Goal: Task Accomplishment & Management: Use online tool/utility

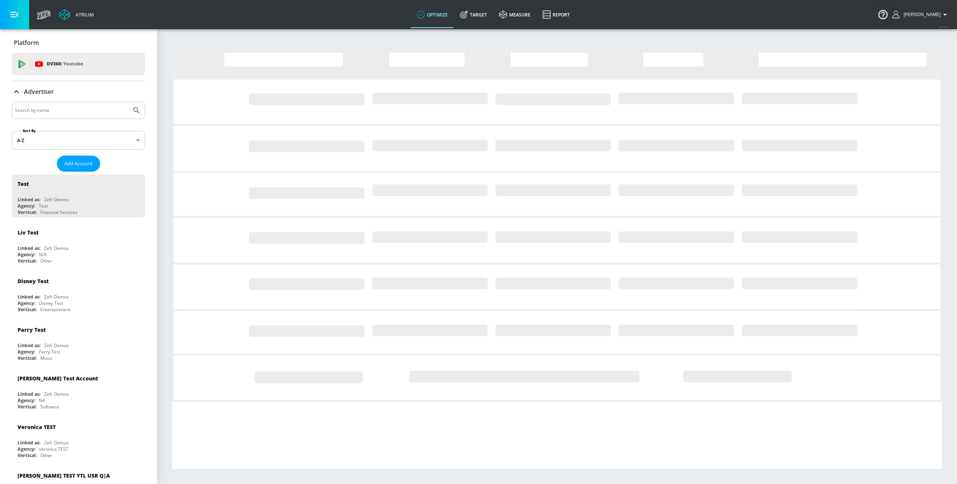
click at [93, 111] on input "Search by name" at bounding box center [71, 110] width 113 height 10
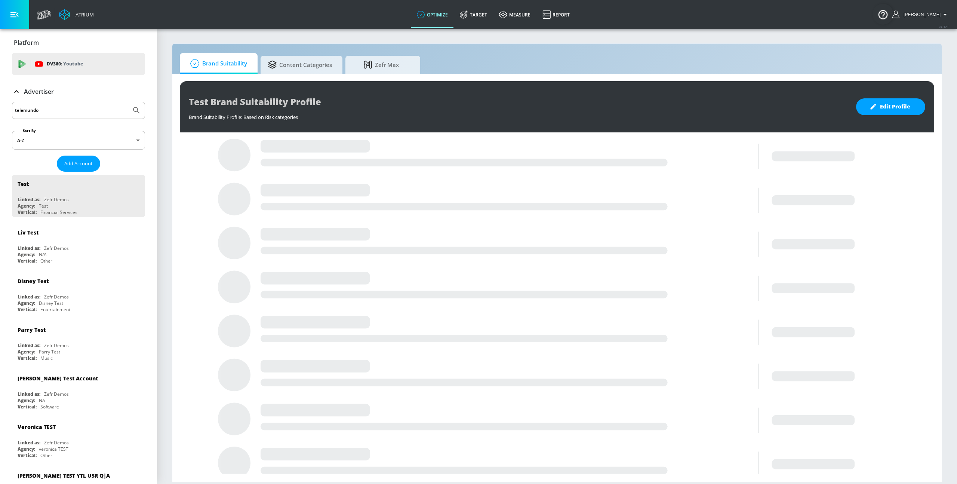
type input "telemundo"
click at [128, 102] on button "Submit Search" at bounding box center [136, 110] width 16 height 16
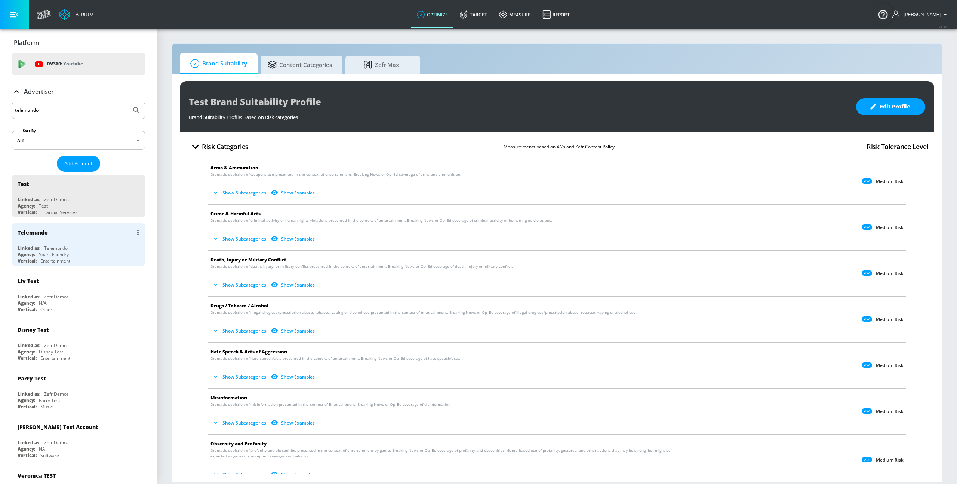
click at [89, 250] on div "Linked as: Telemundo" at bounding box center [81, 248] width 126 height 6
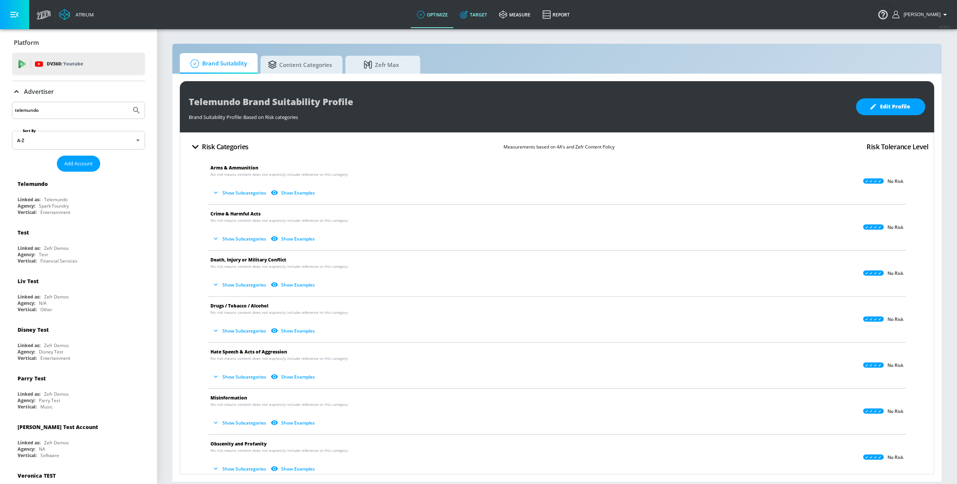
click at [485, 15] on link "Target" at bounding box center [473, 14] width 39 height 27
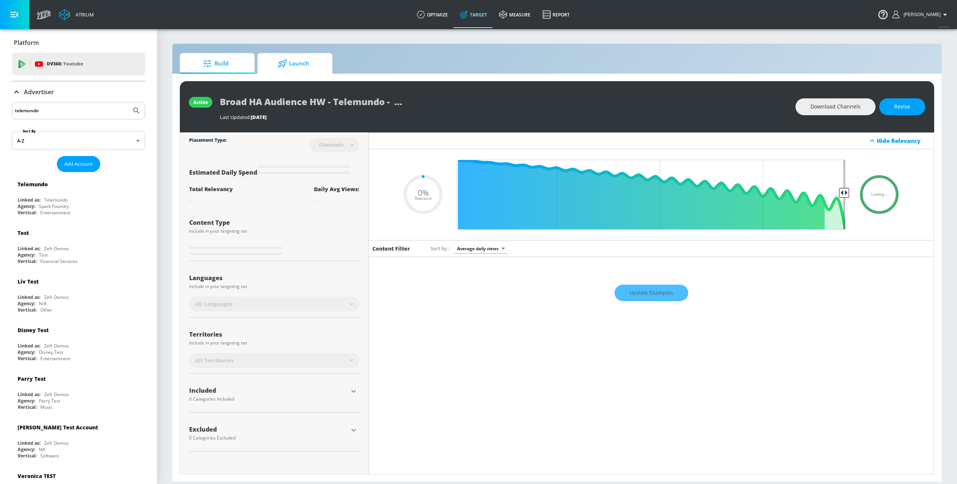
type input "0.05"
click at [291, 70] on span "Launch" at bounding box center [293, 64] width 57 height 18
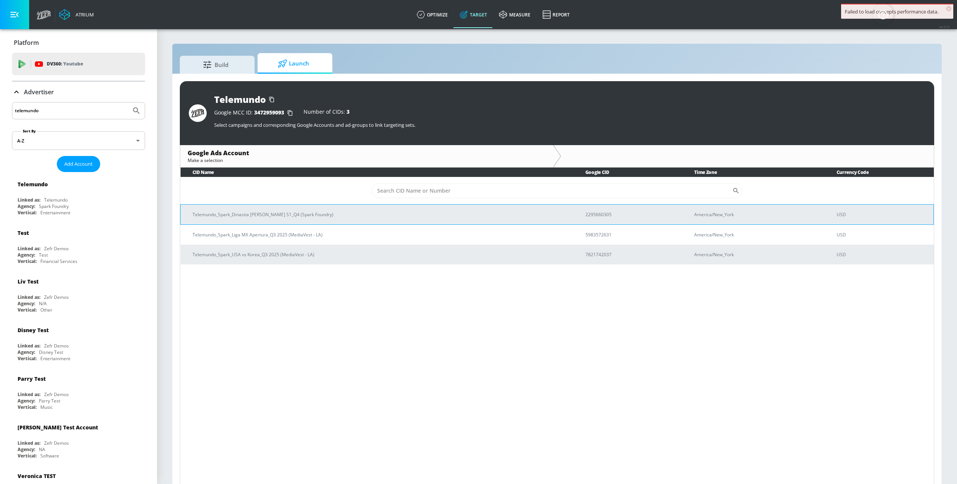
click at [291, 216] on p "Telemundo_Spark_Dinastia [PERSON_NAME] S1_Q4 (Spark Foundry)" at bounding box center [380, 215] width 375 height 8
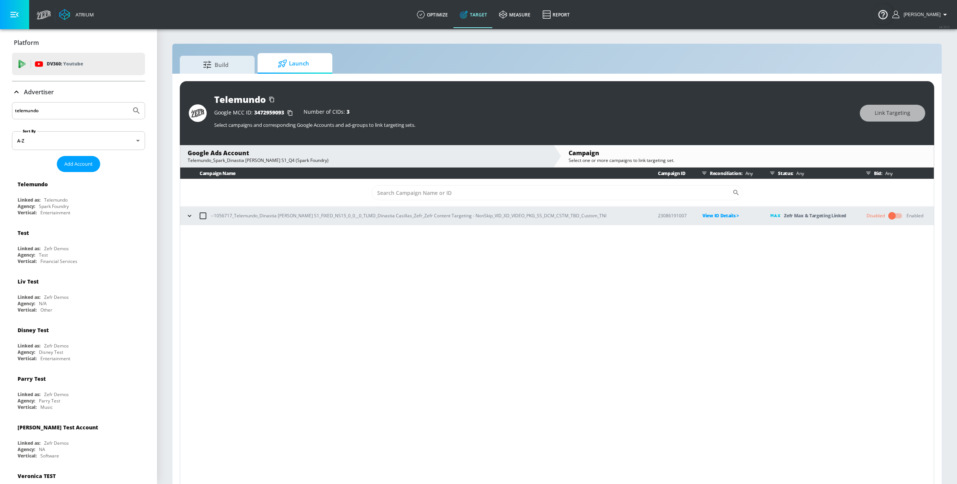
click at [190, 215] on icon "button" at bounding box center [189, 216] width 3 height 2
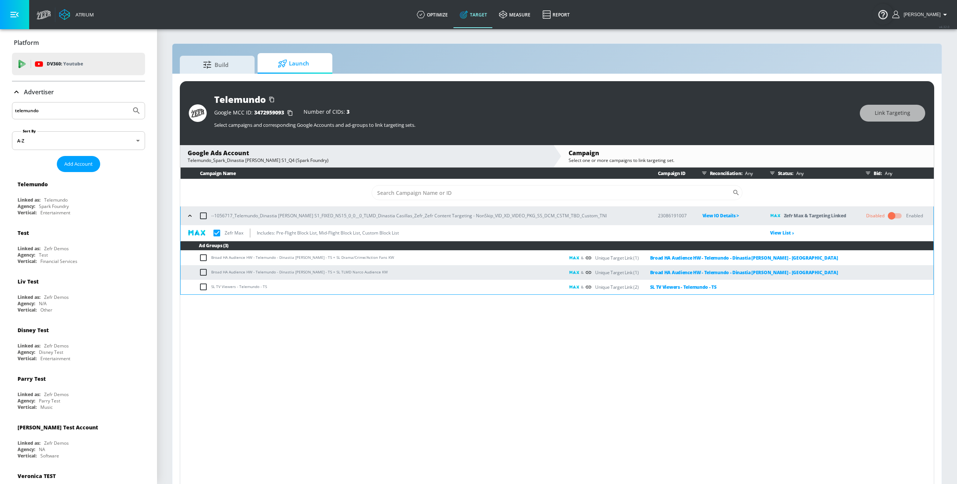
click at [770, 174] on icon "button" at bounding box center [773, 173] width 6 height 6
click at [783, 261] on p "Campaign Ended" at bounding box center [788, 262] width 36 height 8
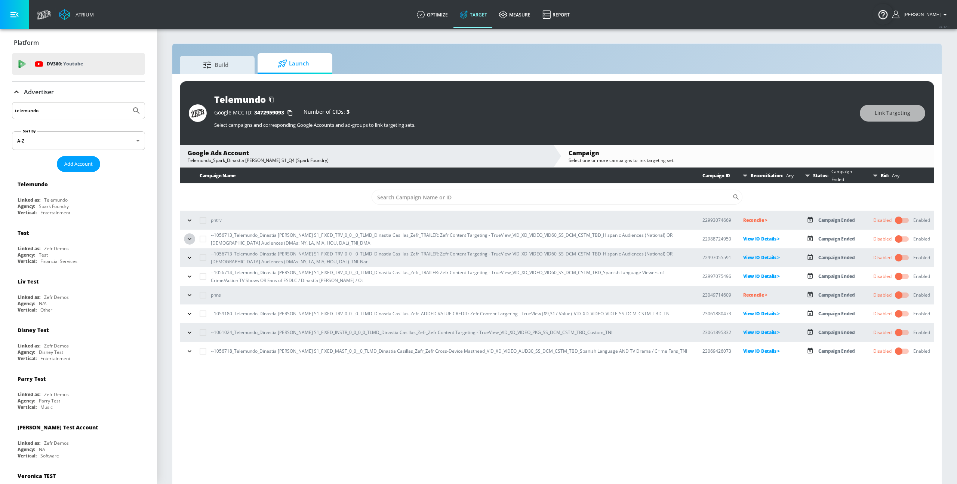
click at [189, 240] on icon "button" at bounding box center [189, 238] width 7 height 7
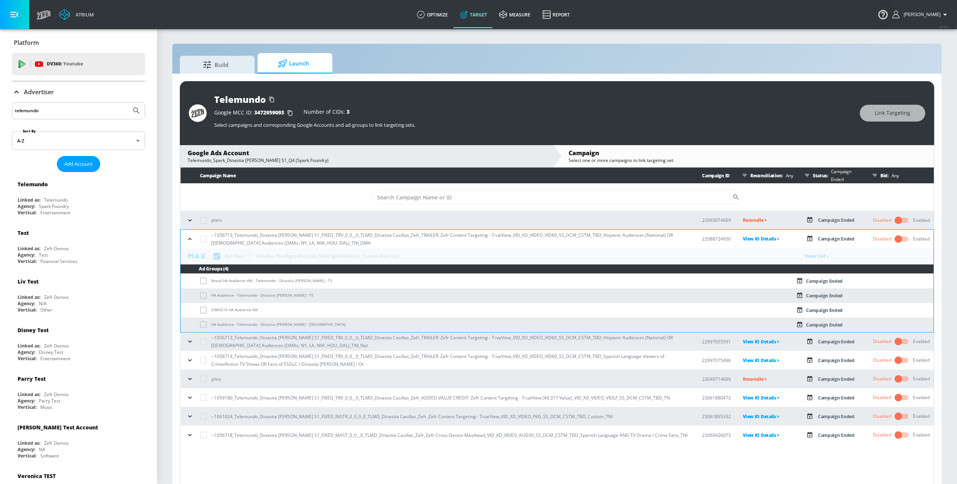
click at [189, 240] on icon "button" at bounding box center [189, 238] width 7 height 7
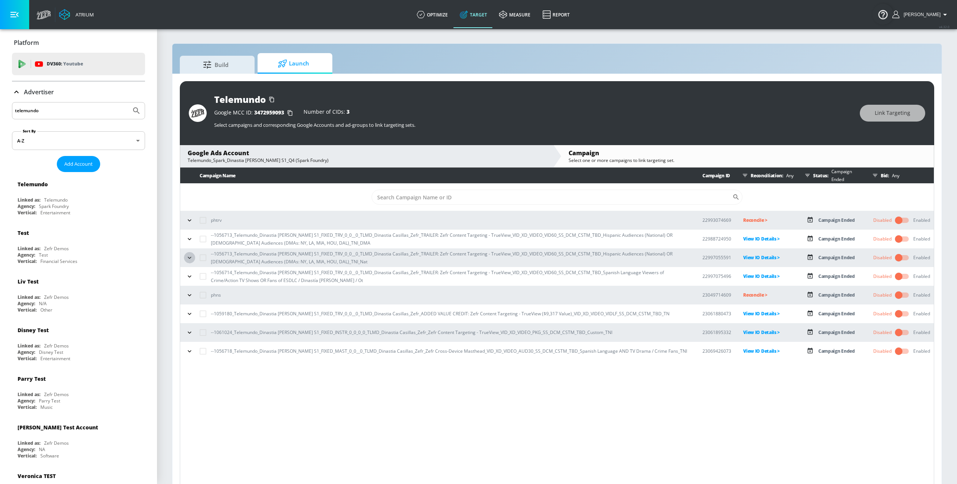
click at [190, 256] on icon "button" at bounding box center [189, 257] width 7 height 7
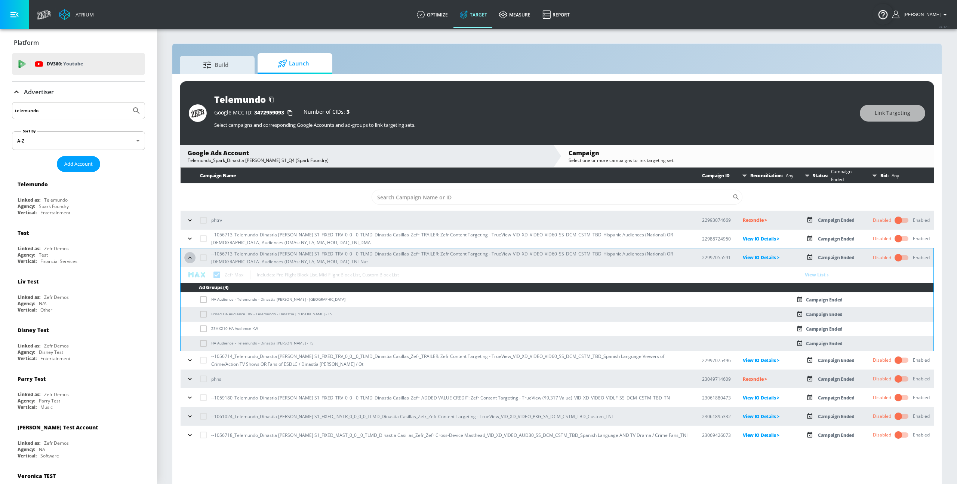
click at [190, 256] on icon "button" at bounding box center [189, 257] width 7 height 7
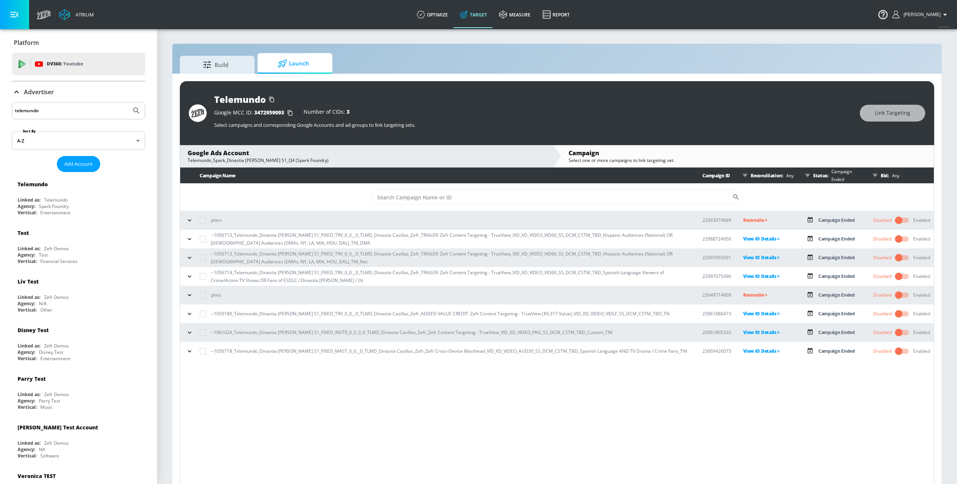
click at [191, 296] on icon "button" at bounding box center [189, 294] width 7 height 7
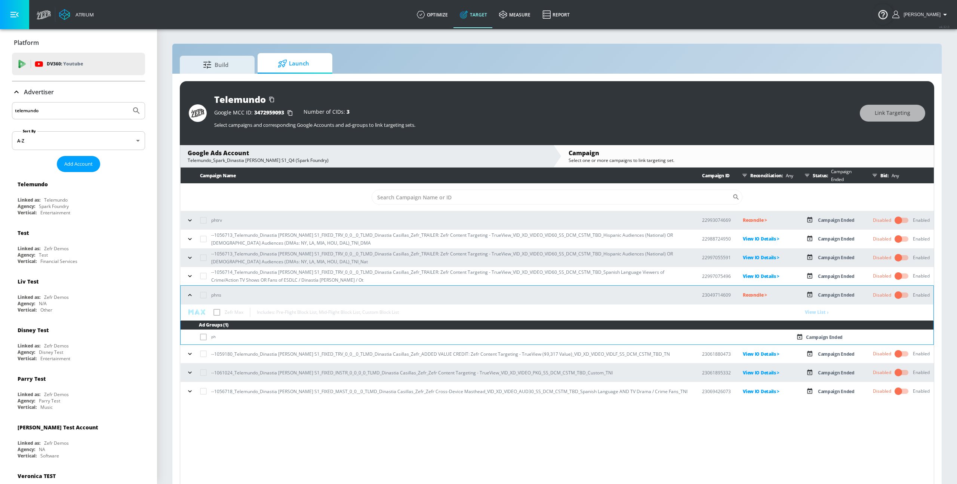
click at [191, 297] on icon "button" at bounding box center [189, 294] width 7 height 7
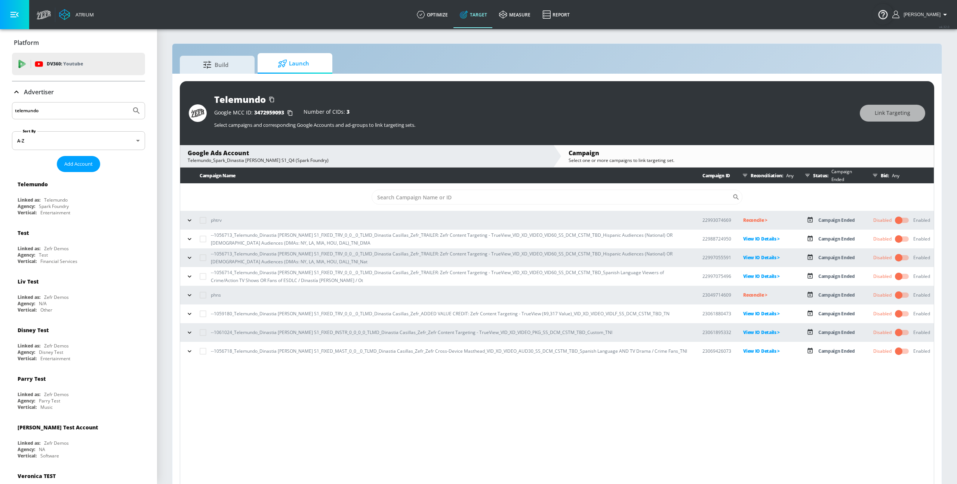
click at [191, 314] on icon "button" at bounding box center [189, 313] width 7 height 7
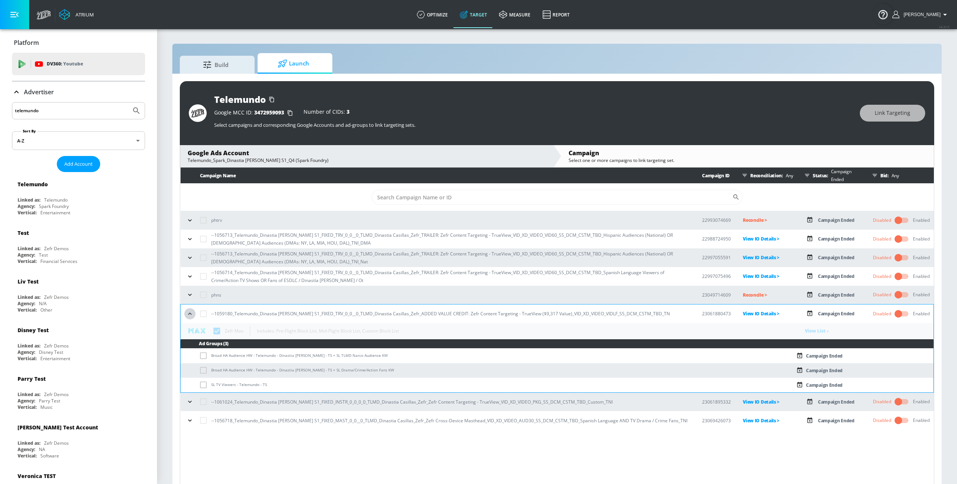
click at [191, 314] on icon "button" at bounding box center [189, 314] width 3 height 2
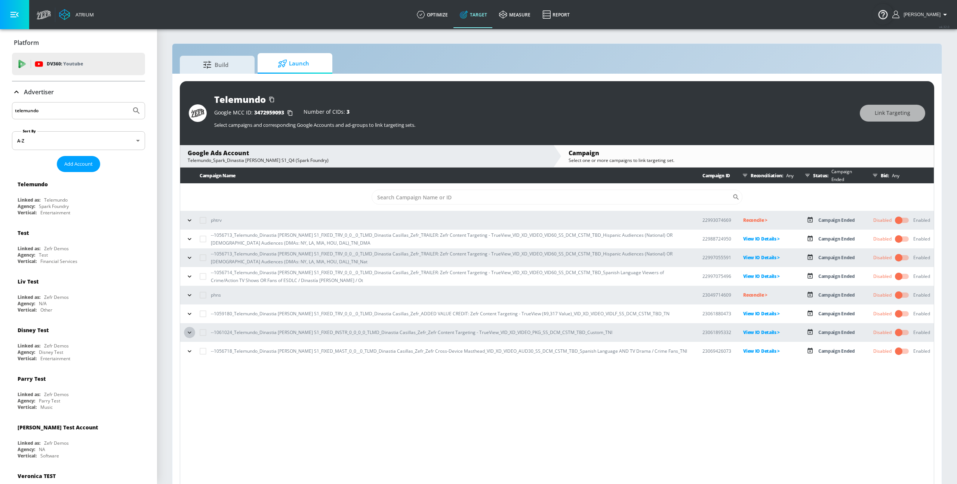
click at [191, 327] on button "button" at bounding box center [189, 332] width 11 height 11
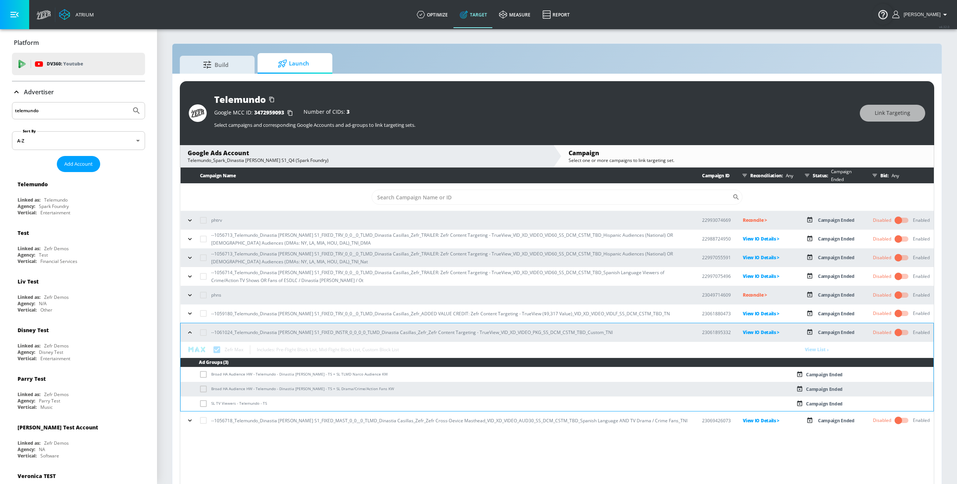
click at [191, 330] on icon "button" at bounding box center [189, 332] width 7 height 7
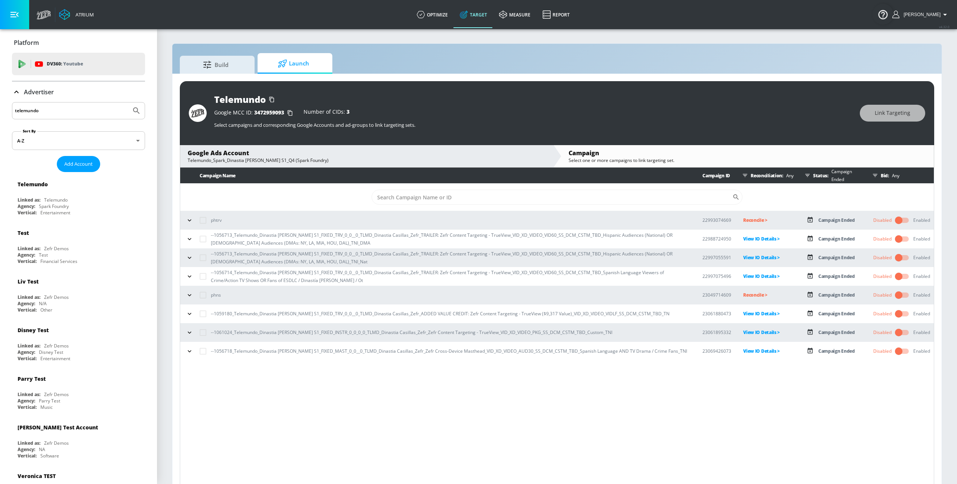
click at [195, 348] on div "--1056718_Telemundo_Dinastia [PERSON_NAME] S1_FIXED_MAST_0_0__0_TLMD_Dinastia C…" at bounding box center [437, 351] width 507 height 16
click at [194, 354] on div "--1056718_Telemundo_Dinastia [PERSON_NAME] S1_FIXED_MAST_0_0__0_TLMD_Dinastia C…" at bounding box center [437, 351] width 507 height 16
click at [846, 176] on p "Campaign Ended" at bounding box center [845, 176] width 33 height 16
click at [829, 173] on p "Campaign Ended" at bounding box center [845, 176] width 33 height 16
click at [808, 176] on icon "button" at bounding box center [808, 175] width 6 height 6
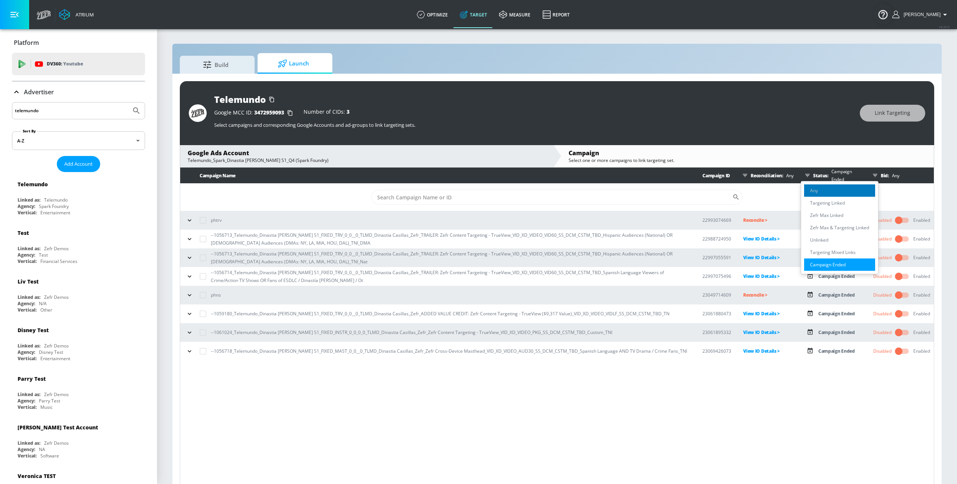
click at [821, 192] on li "Any" at bounding box center [839, 190] width 71 height 12
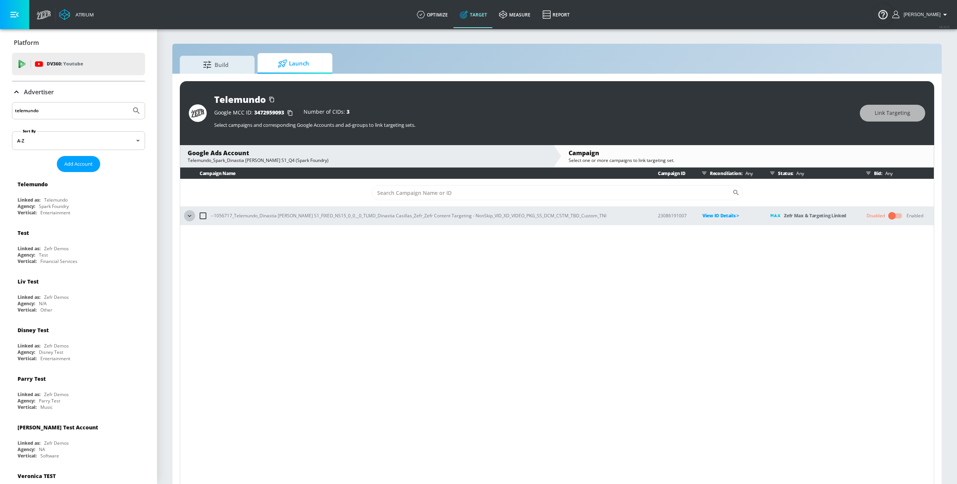
click at [191, 212] on icon "button" at bounding box center [189, 215] width 7 height 7
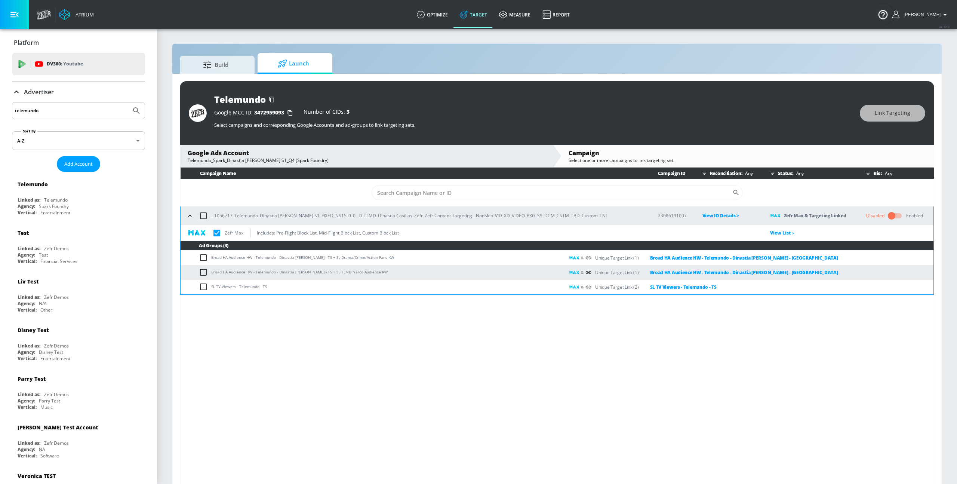
checkbox input "true"
